Goal: Task Accomplishment & Management: Manage account settings

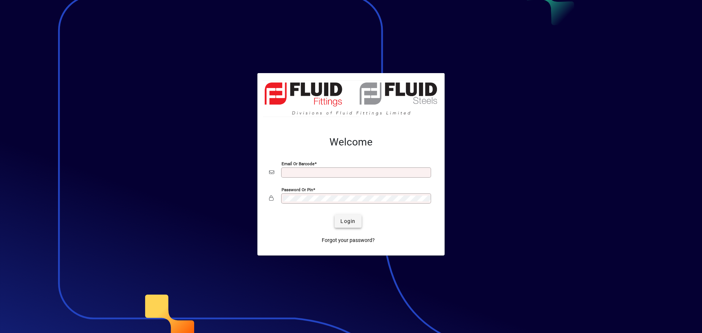
type input "**********"
click at [344, 219] on span "Login" at bounding box center [347, 222] width 15 height 8
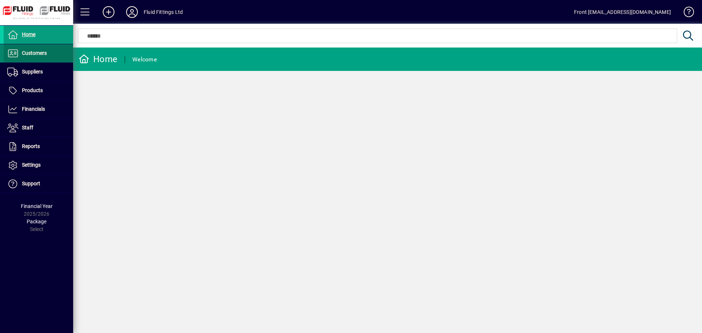
click at [32, 53] on span "Customers" at bounding box center [34, 53] width 25 height 6
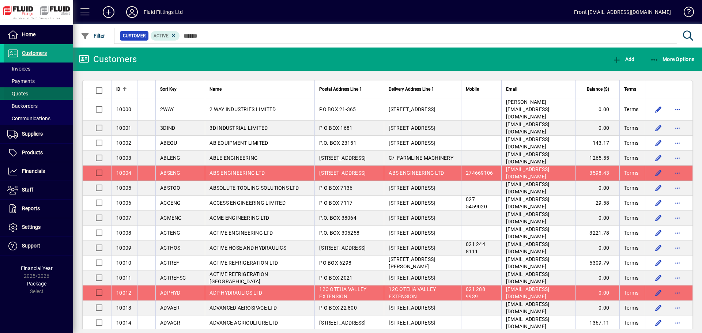
click at [22, 93] on span "Quotes" at bounding box center [17, 94] width 21 height 6
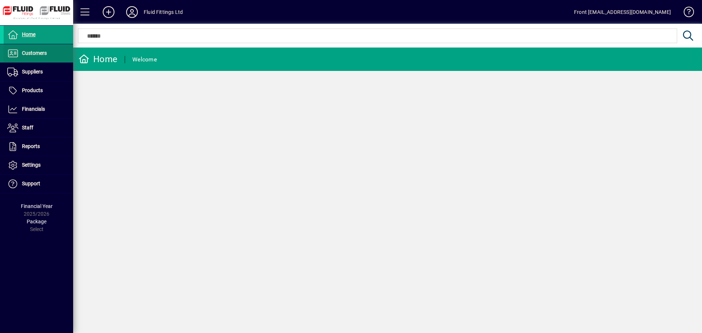
click at [30, 59] on span at bounding box center [38, 54] width 69 height 18
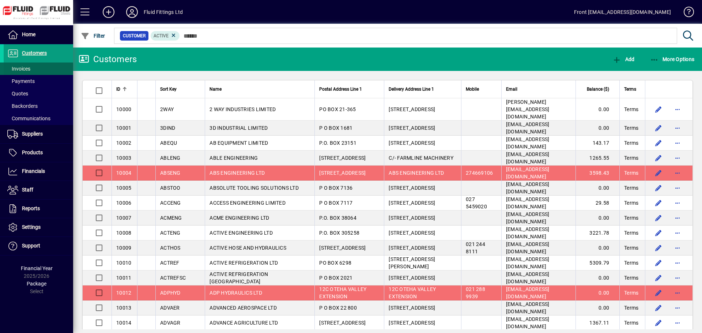
click at [28, 69] on span "Invoices" at bounding box center [18, 69] width 23 height 6
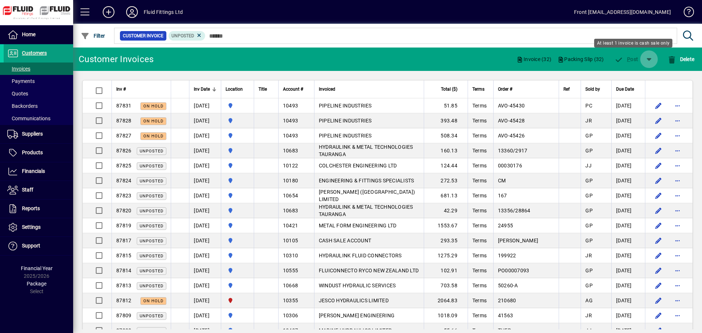
click at [648, 61] on span "button" at bounding box center [649, 59] width 18 height 18
click at [634, 79] on div "P ost & Email" at bounding box center [628, 78] width 59 height 15
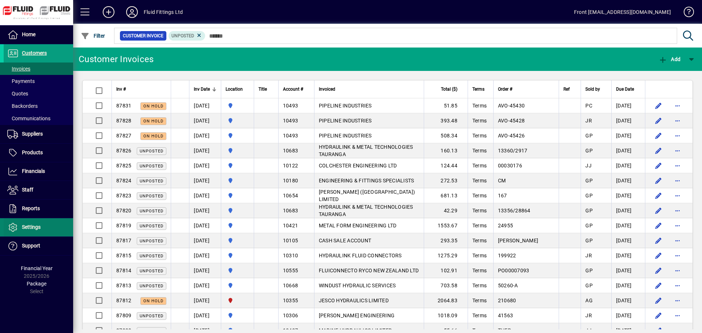
click at [37, 226] on span "Settings" at bounding box center [31, 227] width 19 height 6
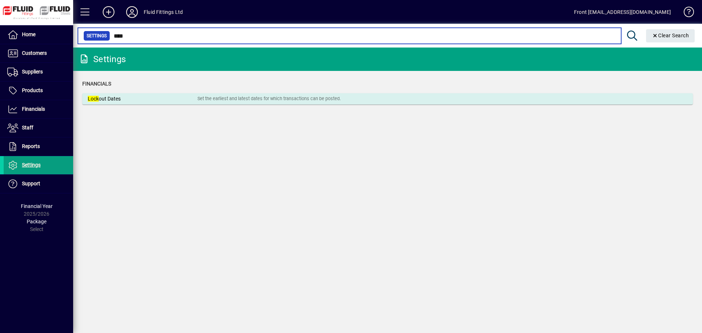
type input "****"
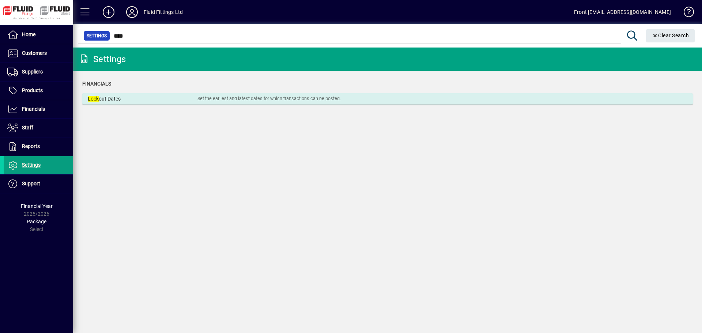
click at [113, 100] on div "Lock out Dates" at bounding box center [143, 99] width 110 height 8
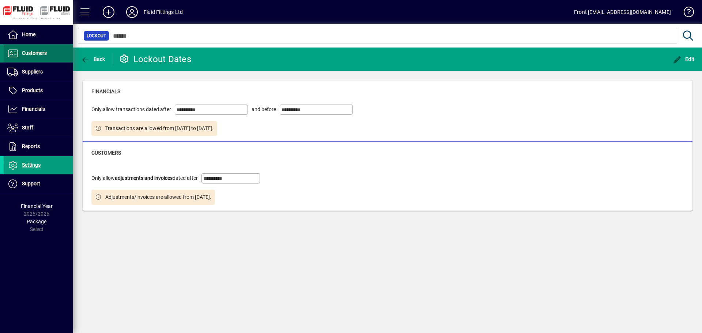
click at [37, 52] on span "Customers" at bounding box center [34, 53] width 25 height 6
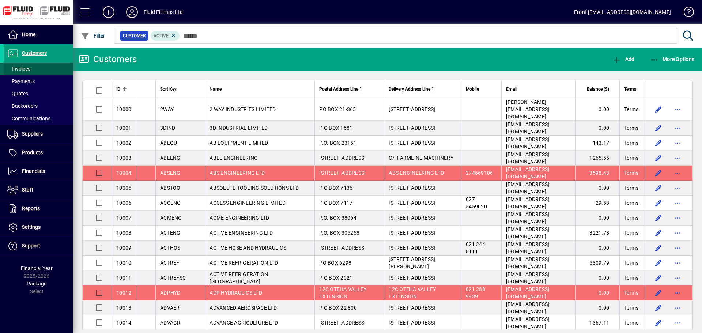
click at [31, 67] on span at bounding box center [38, 69] width 69 height 18
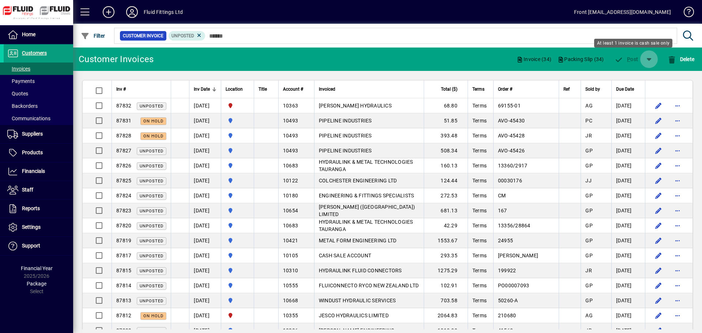
click at [649, 62] on span "button" at bounding box center [649, 59] width 18 height 18
click at [640, 76] on div "P ost & Email" at bounding box center [628, 78] width 59 height 15
click at [652, 59] on span "button" at bounding box center [649, 59] width 18 height 18
click at [561, 103] on div at bounding box center [351, 166] width 702 height 333
click at [647, 61] on span "button" at bounding box center [649, 59] width 18 height 18
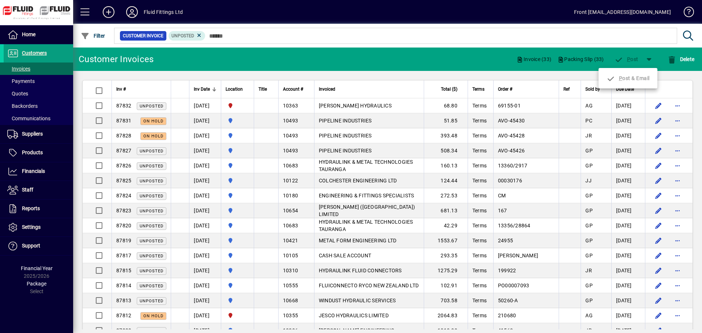
click at [648, 79] on div "P ost & Email" at bounding box center [628, 78] width 59 height 15
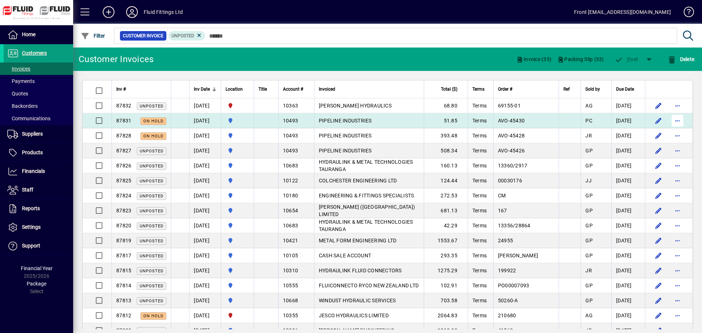
click at [670, 119] on span "button" at bounding box center [678, 121] width 18 height 18
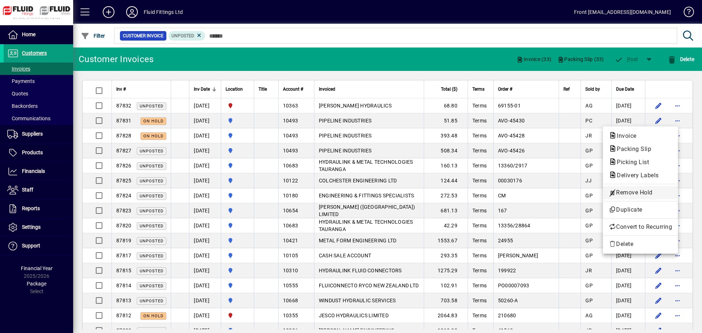
click at [641, 193] on span "Remove Hold" at bounding box center [640, 192] width 63 height 9
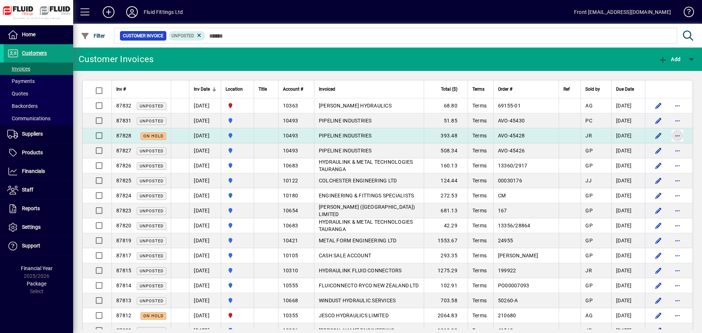
click at [677, 133] on span "button" at bounding box center [678, 136] width 18 height 18
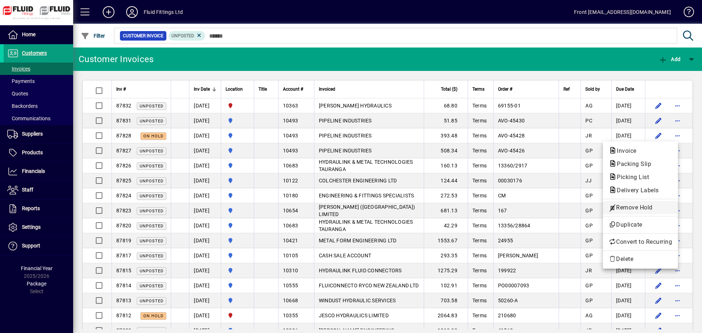
click at [631, 207] on span "Remove Hold" at bounding box center [640, 207] width 63 height 9
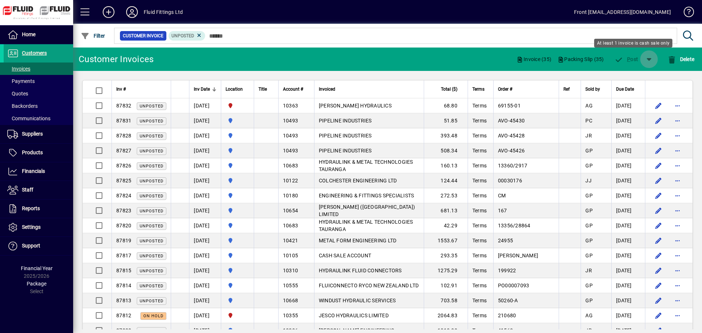
click at [644, 58] on span "button" at bounding box center [649, 59] width 18 height 18
click at [636, 79] on div "P ost & Email" at bounding box center [628, 78] width 59 height 15
click at [27, 69] on span "Invoices" at bounding box center [18, 69] width 23 height 6
click at [647, 58] on span "button" at bounding box center [649, 59] width 18 height 18
click at [621, 76] on div "P ost & Email" at bounding box center [628, 78] width 59 height 15
